Goal: Information Seeking & Learning: Learn about a topic

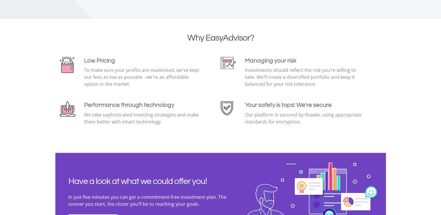
scroll to position [1208, 0]
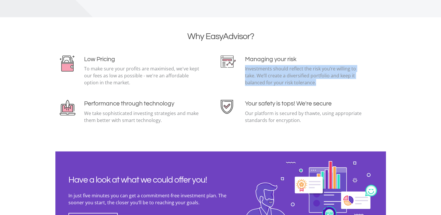
drag, startPoint x: 316, startPoint y: 84, endPoint x: 244, endPoint y: 68, distance: 73.5
click at [244, 68] on div "Managing your risk Investments should reflect the risk you’re willing to take. …" at bounding box center [301, 73] width 161 height 35
copy p "Investments should reflect the risk you’re willing to take. We’ll create a dive…"
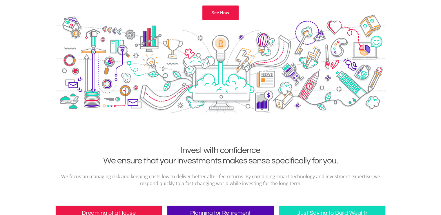
scroll to position [85, 0]
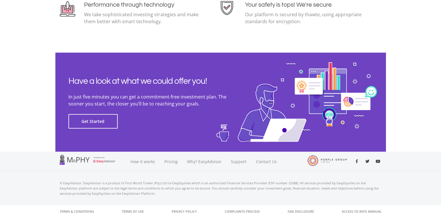
scroll to position [1309, 0]
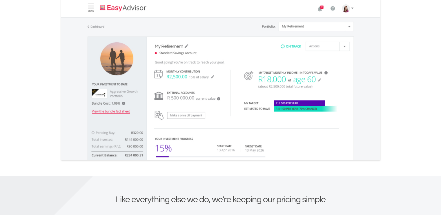
scroll to position [830, 0]
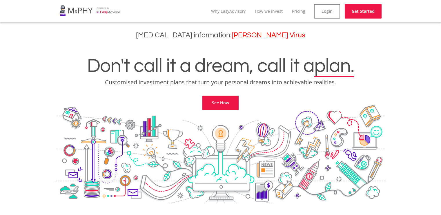
scroll to position [540, 0]
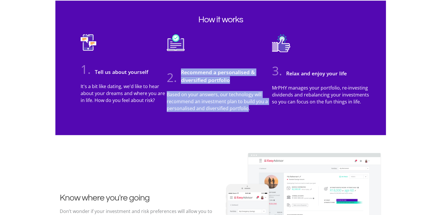
drag, startPoint x: 248, startPoint y: 110, endPoint x: 181, endPoint y: 72, distance: 76.5
click at [181, 72] on div "2. Recommend a personalised & diversified portfolio Based on your answers, our …" at bounding box center [219, 75] width 114 height 82
copy div "Recommend a personalised & diversified portfolio Based on your answers, our tec…"
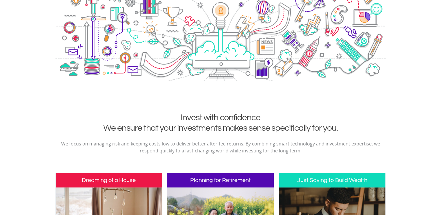
scroll to position [0, 0]
